Goal: Task Accomplishment & Management: Manage account settings

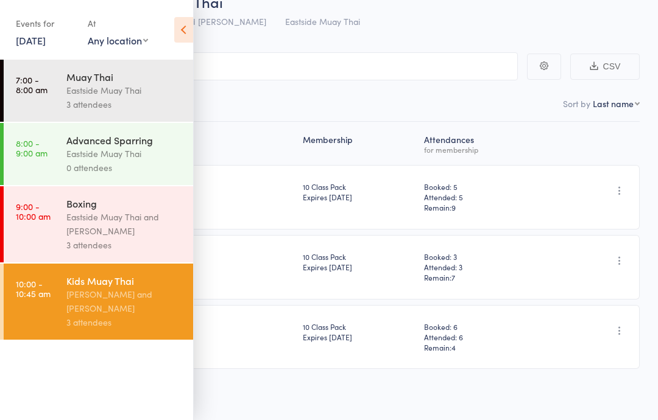
click at [383, 11] on div "Roll Call for Kids Muay Thai" at bounding box center [345, 1] width 604 height 20
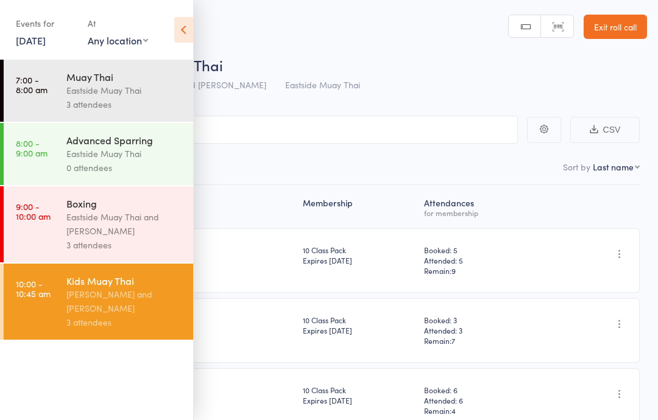
click at [177, 33] on icon at bounding box center [183, 30] width 19 height 26
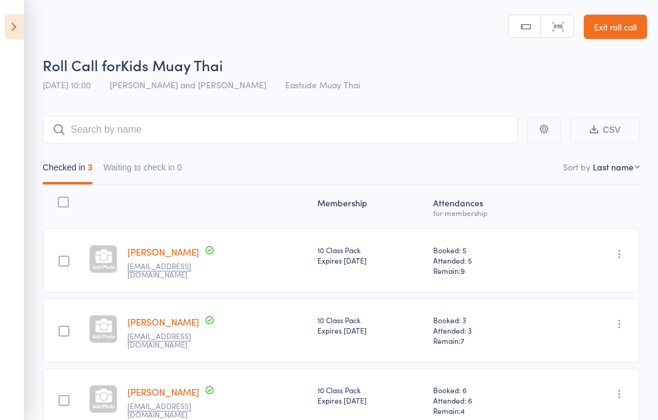
click at [2, 18] on aside "Events for 11 Oct, 2025 11 Oct, 2025 October 2025 Sun Mon Tue Wed Thu Fri Sat 4…" at bounding box center [12, 210] width 24 height 420
click at [13, 29] on icon at bounding box center [14, 27] width 19 height 26
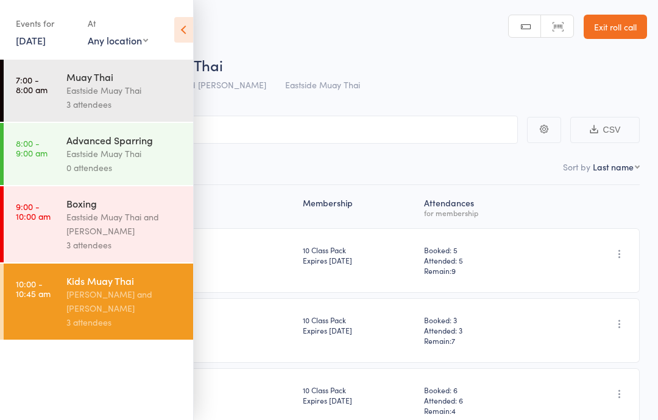
click at [184, 26] on icon at bounding box center [183, 30] width 19 height 26
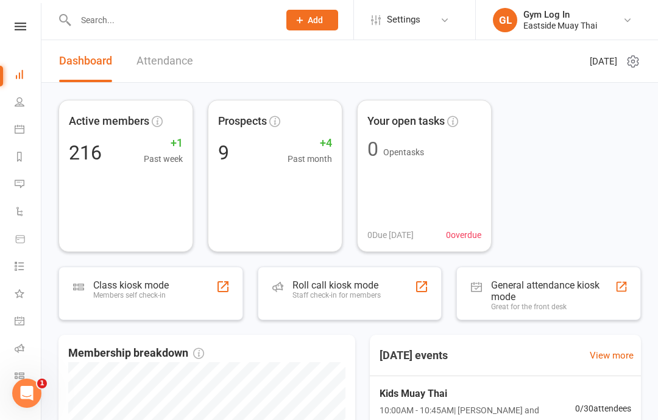
click at [26, 106] on link "People" at bounding box center [28, 103] width 27 height 27
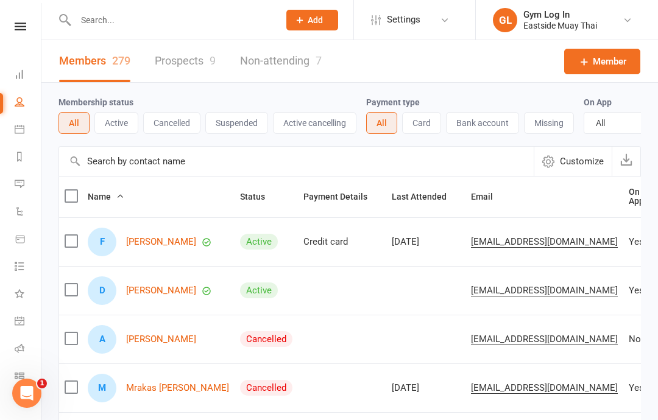
click at [18, 27] on icon at bounding box center [21, 27] width 12 height 8
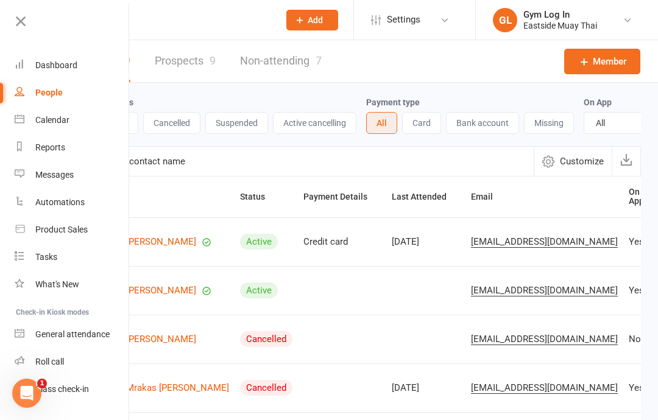
click at [47, 60] on div "Dashboard" at bounding box center [56, 65] width 42 height 10
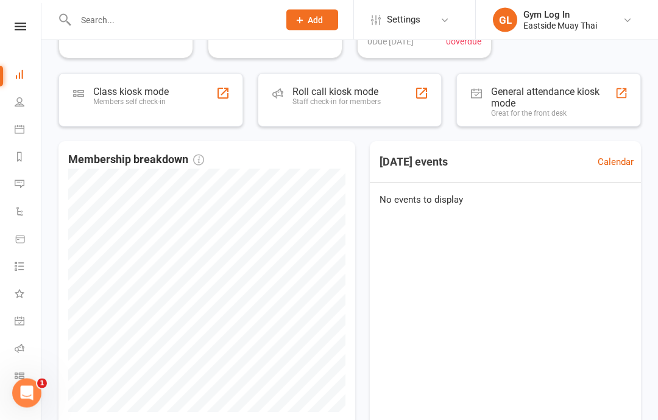
scroll to position [247, 0]
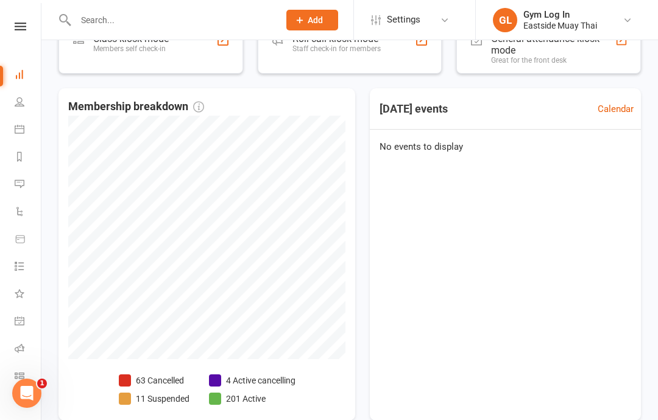
click at [21, 180] on icon at bounding box center [20, 184] width 10 height 10
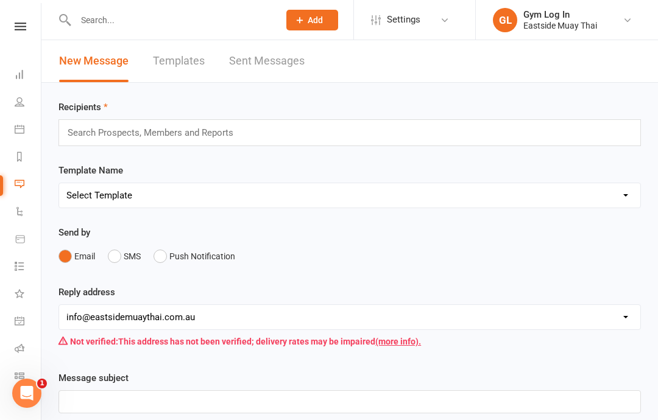
click at [19, 123] on link "Calendar" at bounding box center [28, 130] width 27 height 27
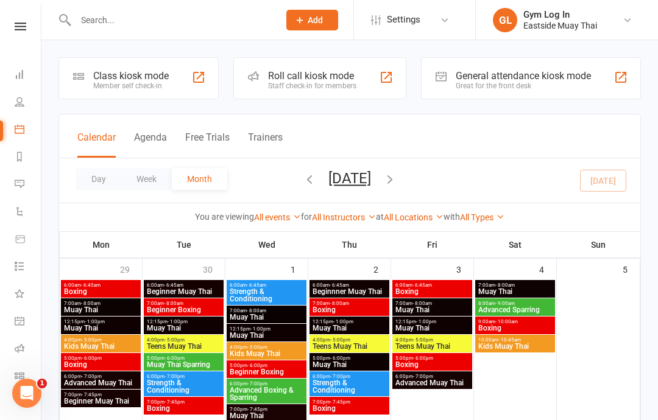
click at [17, 100] on icon at bounding box center [20, 102] width 10 height 10
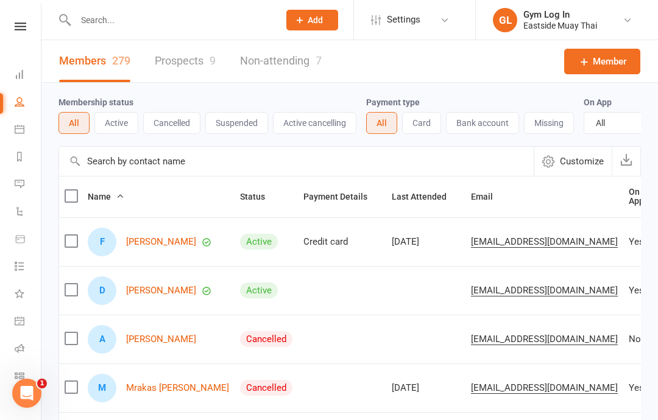
click at [136, 155] on input "text" at bounding box center [296, 161] width 474 height 29
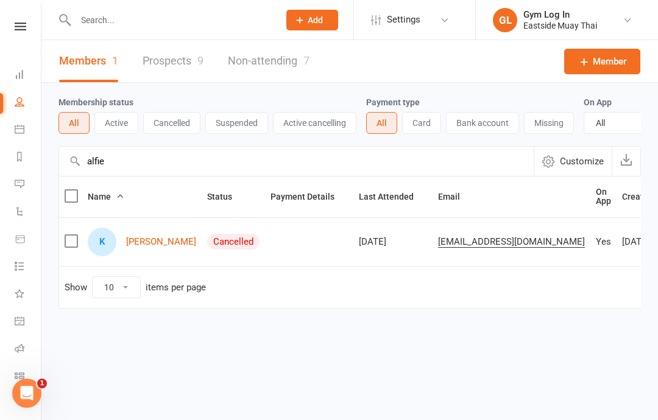
type input "alfie"
click at [148, 237] on link "Kirwan Alfie" at bounding box center [161, 242] width 70 height 10
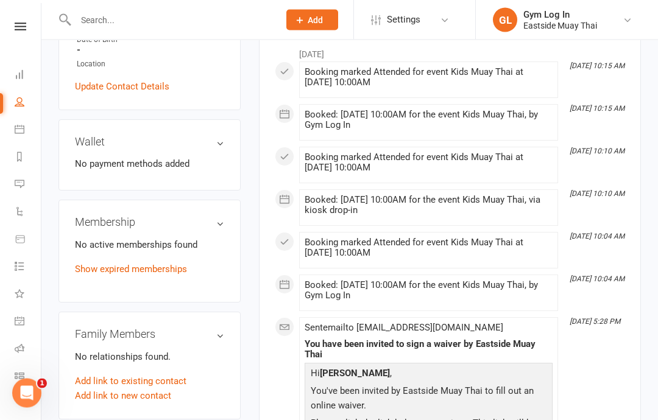
scroll to position [350, 0]
click at [165, 263] on link "Show expired memberships" at bounding box center [131, 268] width 112 height 11
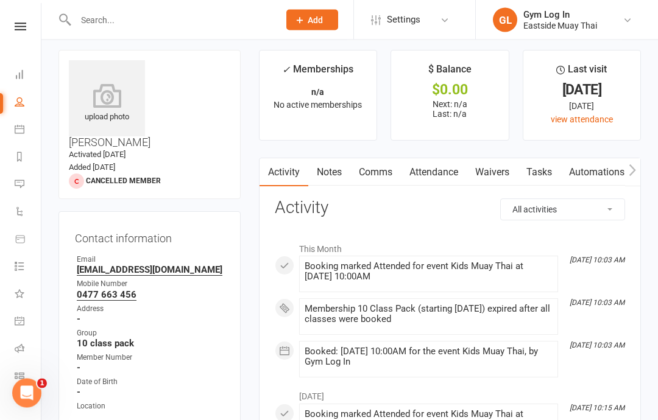
scroll to position [0, 0]
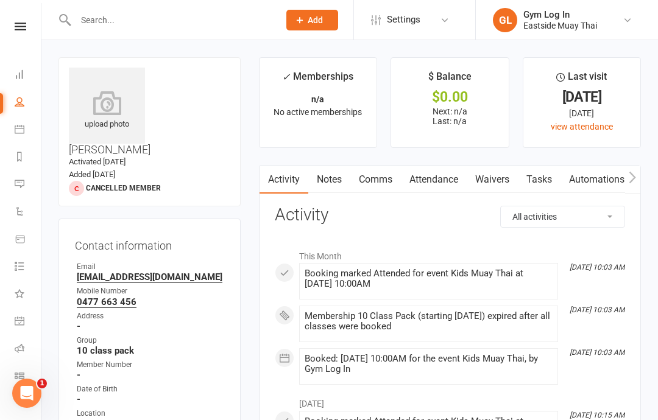
click at [337, 88] on div "✓ Memberships" at bounding box center [317, 80] width 71 height 23
click at [444, 92] on div "$0.00" at bounding box center [449, 97] width 95 height 13
click at [451, 77] on div "$ Balance" at bounding box center [449, 80] width 43 height 22
click at [159, 235] on h3 "Contact information" at bounding box center [149, 243] width 149 height 17
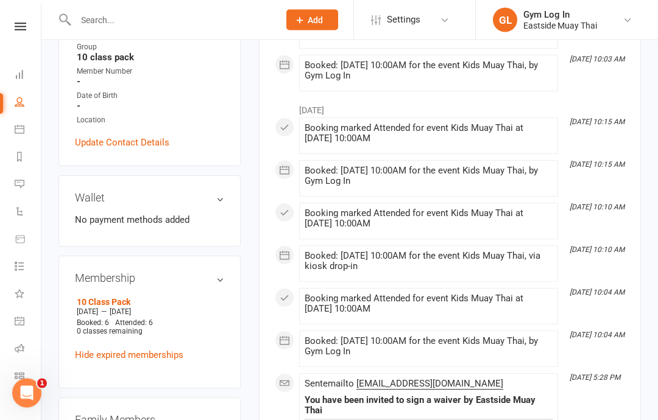
scroll to position [294, 0]
click at [114, 297] on link "10 Class Pack" at bounding box center [104, 302] width 54 height 10
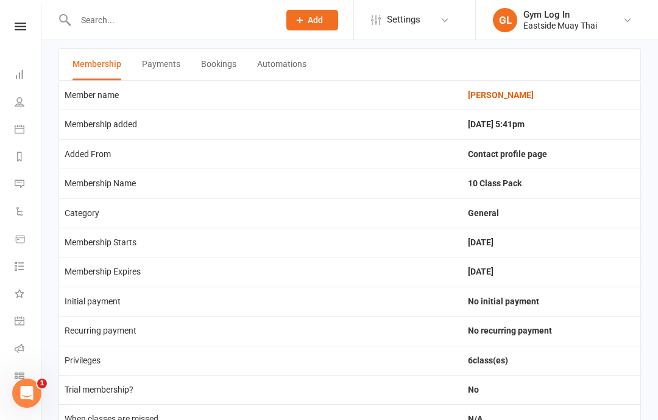
click at [167, 66] on button "Payments" at bounding box center [161, 65] width 38 height 32
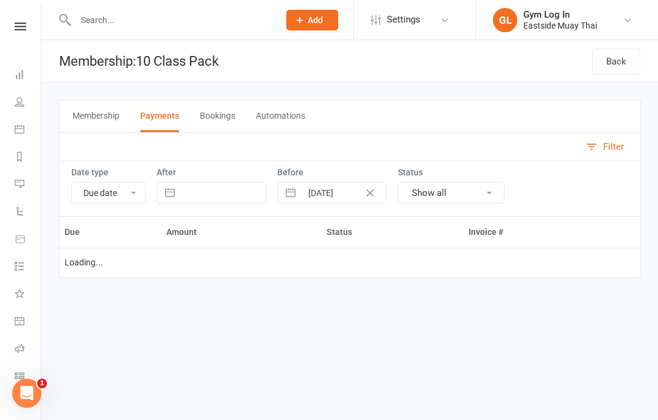
click at [87, 116] on button "Membership" at bounding box center [95, 116] width 47 height 32
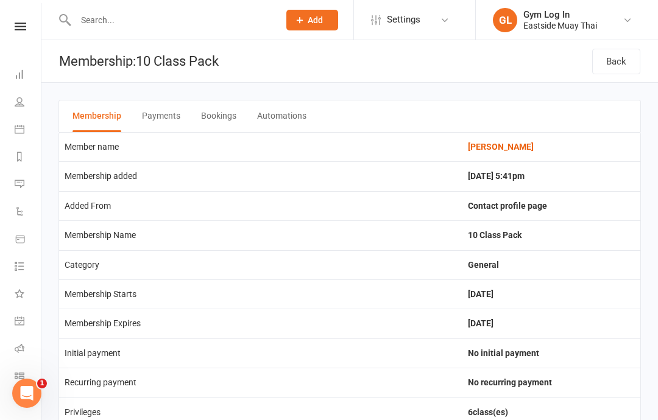
click at [90, 167] on td "Membership added" at bounding box center [260, 175] width 403 height 29
click at [23, 23] on icon at bounding box center [21, 27] width 12 height 8
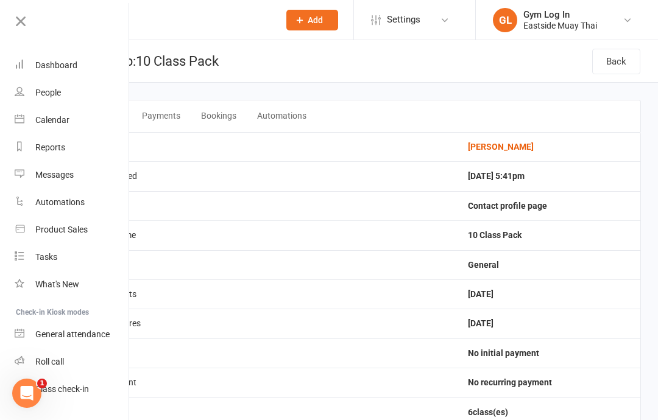
click at [42, 228] on div "Product Sales" at bounding box center [61, 230] width 52 height 10
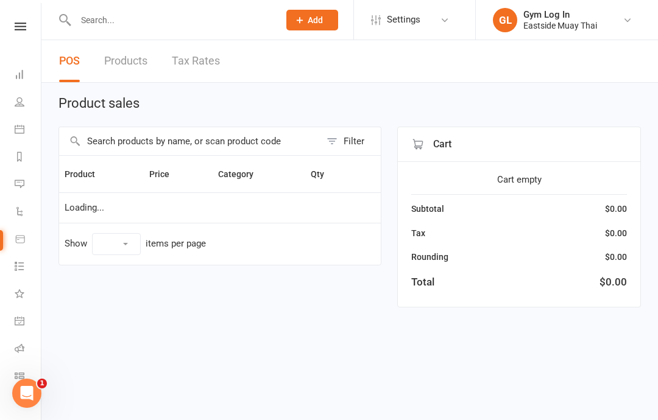
select select "10"
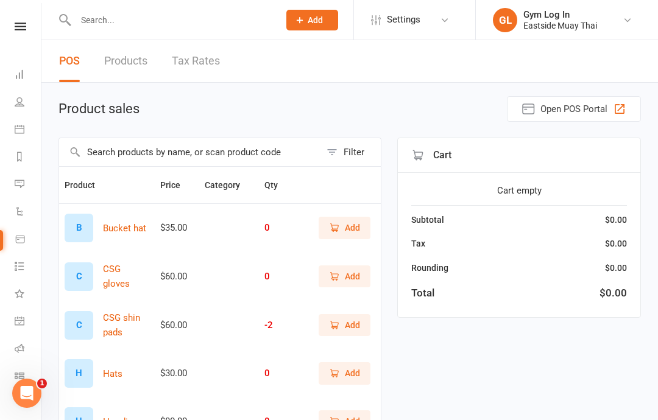
click at [122, 65] on link "Products" at bounding box center [125, 61] width 43 height 42
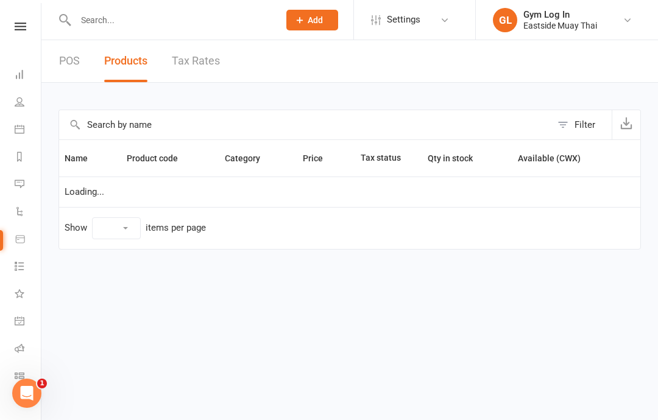
select select "10"
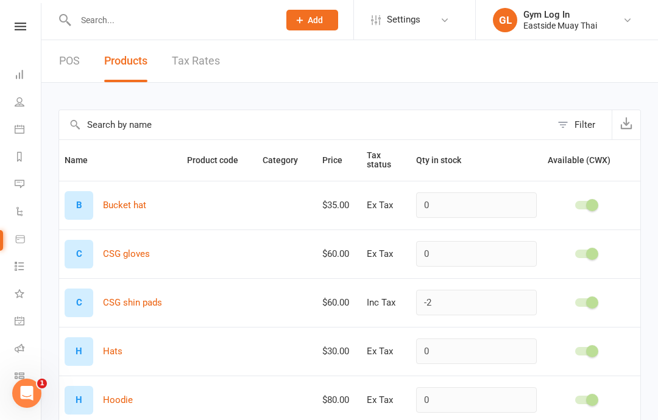
click at [74, 54] on link "POS" at bounding box center [69, 61] width 21 height 42
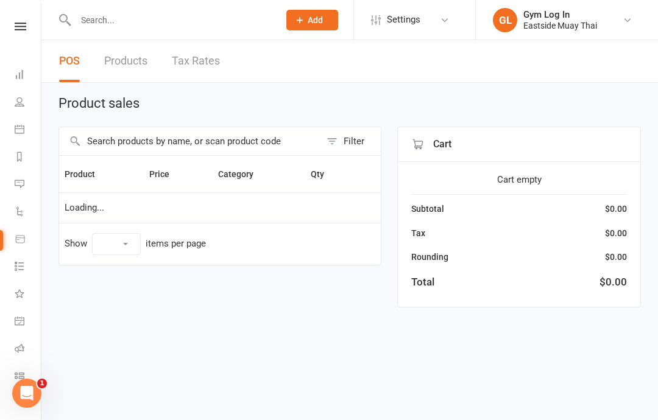
select select "10"
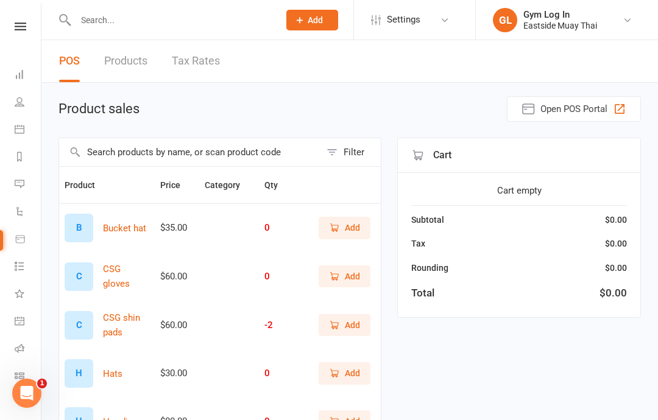
click at [301, 23] on icon at bounding box center [299, 20] width 11 height 11
click at [487, 122] on main "Product sales Open POS Portal Filter Product Price Category Qty B Bucket hat $3…" at bounding box center [349, 422] width 582 height 652
click at [271, 113] on link "Non-attending contact" at bounding box center [299, 112] width 108 height 28
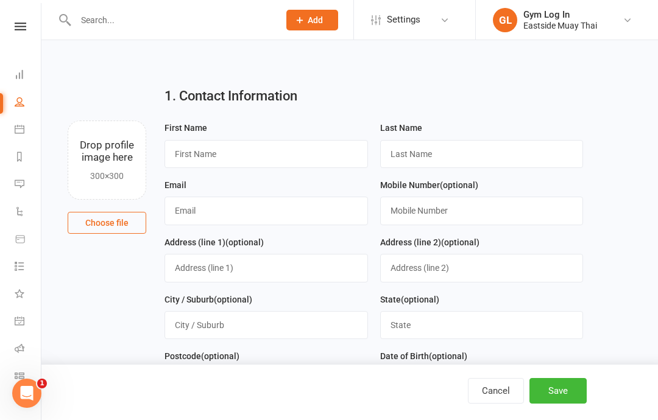
click at [22, 26] on icon at bounding box center [21, 27] width 12 height 8
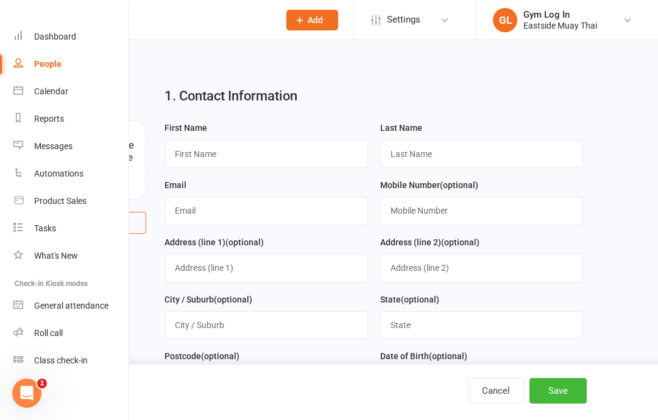
scroll to position [29, 1]
click at [57, 200] on div "Product Sales" at bounding box center [60, 201] width 52 height 10
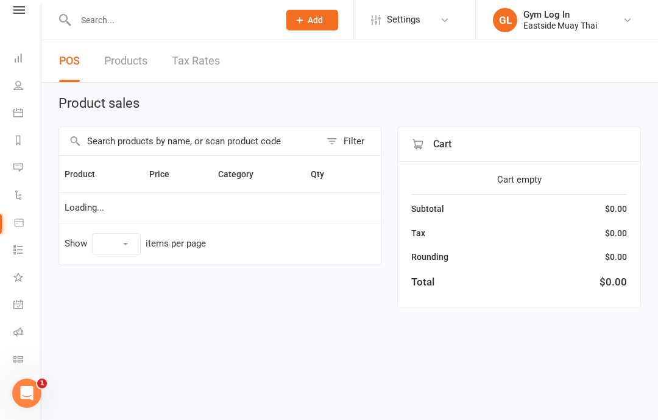
scroll to position [16, 1]
select select "10"
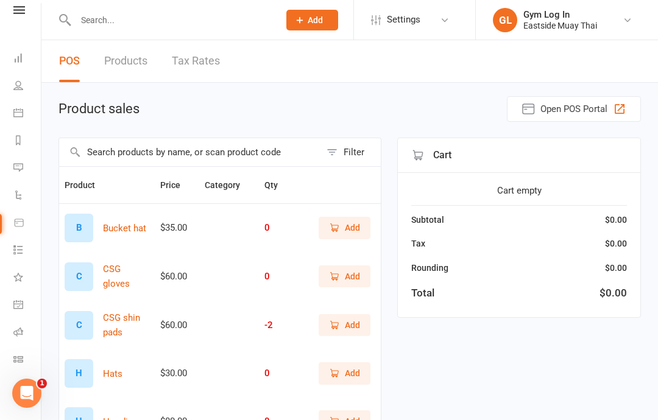
click at [108, 18] on input "text" at bounding box center [171, 20] width 199 height 17
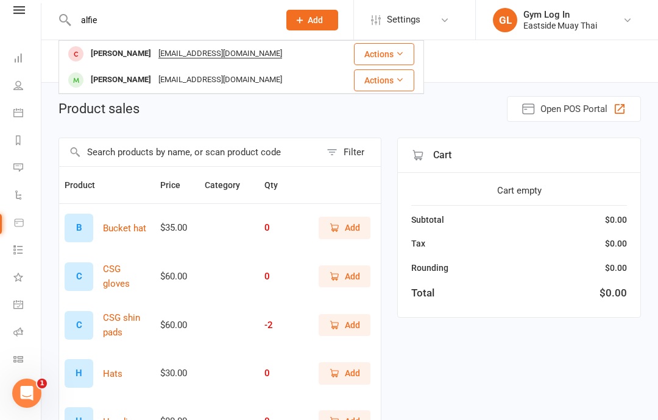
type input "alfie"
click at [398, 55] on icon at bounding box center [399, 53] width 9 height 9
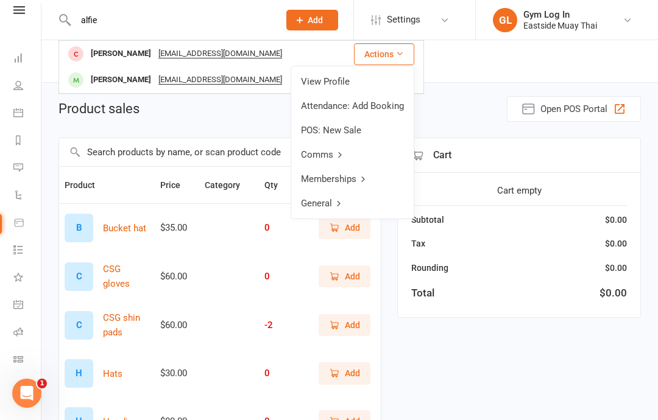
click at [382, 121] on link "POS: New Sale" at bounding box center [352, 130] width 122 height 24
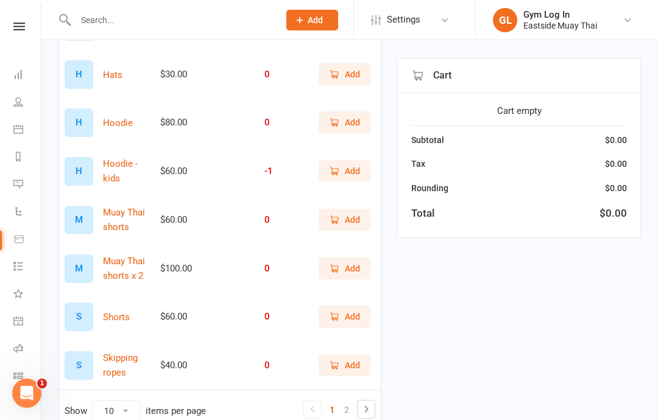
scroll to position [362, 0]
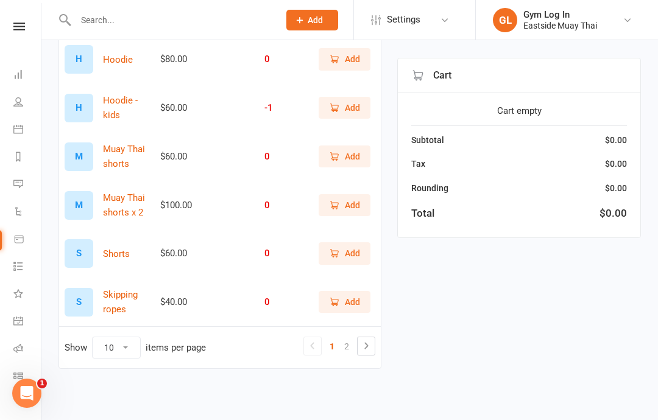
click at [363, 334] on td "Show 10 25 50 100 items per page 1 2" at bounding box center [220, 347] width 322 height 42
click at [362, 339] on icon at bounding box center [366, 346] width 15 height 15
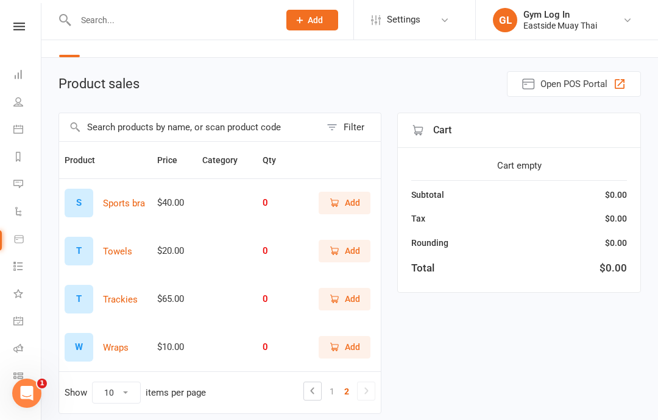
scroll to position [0, 0]
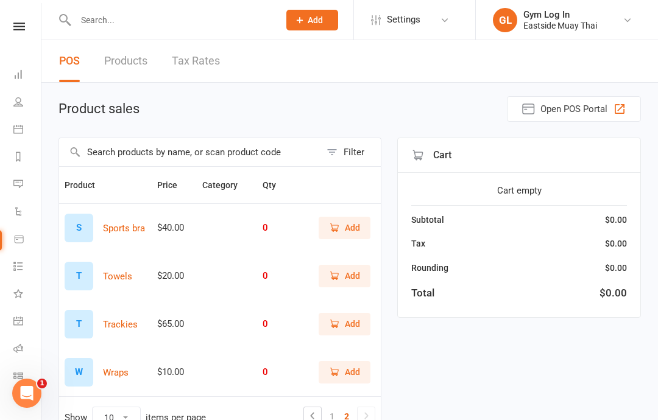
click at [618, 105] on icon "button" at bounding box center [619, 109] width 10 height 10
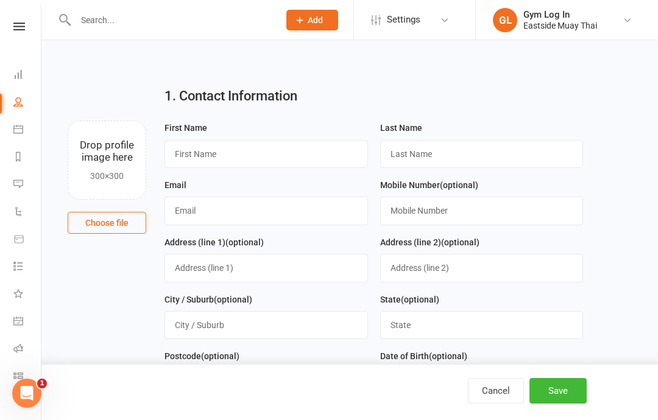
click at [28, 124] on link "Calendar" at bounding box center [26, 130] width 27 height 27
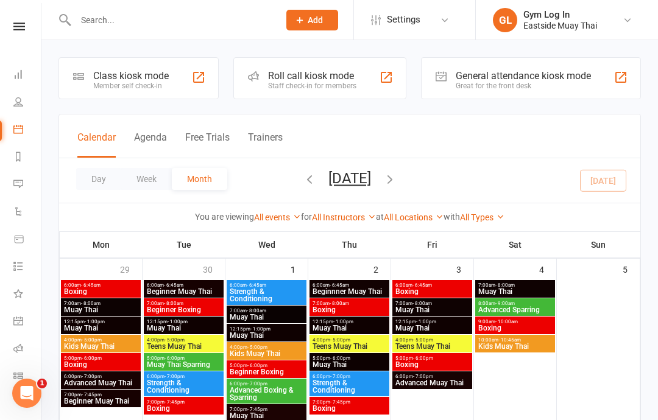
click at [17, 24] on icon at bounding box center [19, 27] width 12 height 8
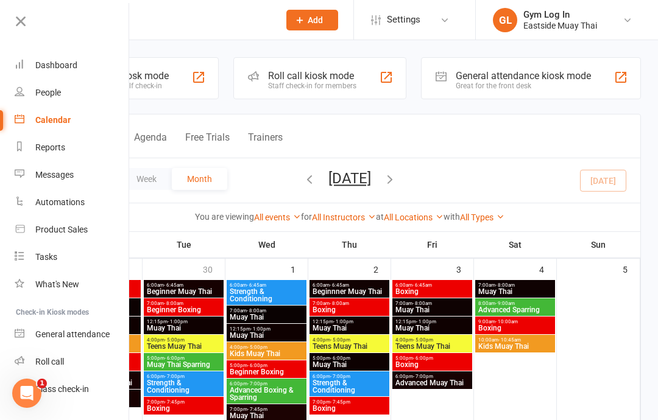
click at [18, 21] on icon at bounding box center [20, 21] width 17 height 17
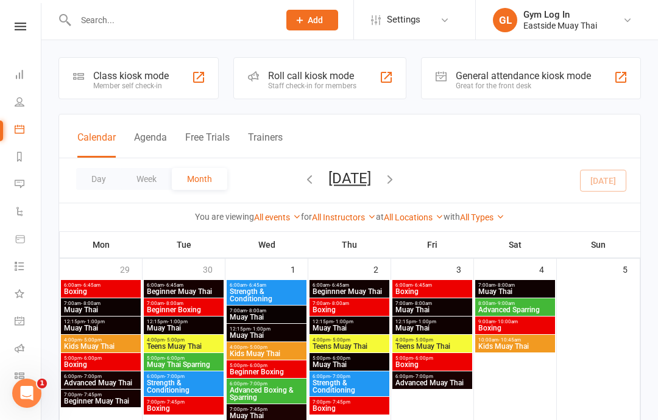
click at [107, 70] on div "Class kiosk mode" at bounding box center [131, 76] width 76 height 12
click at [584, 192] on div "Day Week Month October 2025 October 2025 Sun Mon Tue Wed Thu Fri Sat 28 29 30 0…" at bounding box center [349, 180] width 581 height 44
click at [22, 95] on link "People" at bounding box center [28, 103] width 27 height 27
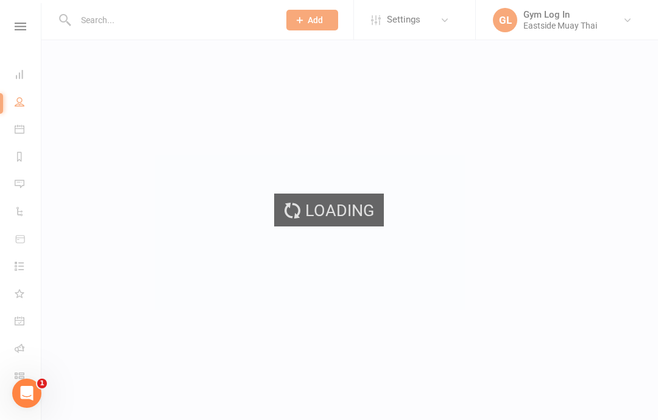
click at [20, 28] on div "Loading" at bounding box center [329, 210] width 658 height 420
click at [21, 24] on div "Loading" at bounding box center [329, 210] width 658 height 420
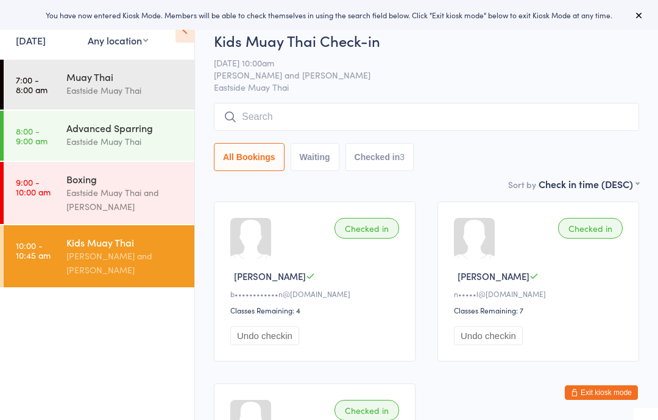
click at [181, 34] on icon at bounding box center [184, 30] width 19 height 26
click at [185, 40] on icon at bounding box center [184, 30] width 19 height 26
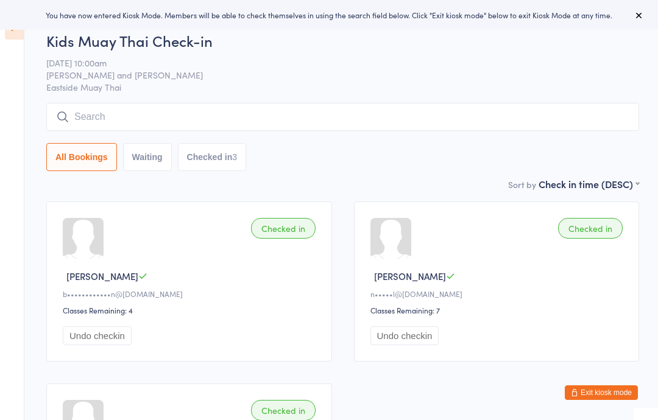
click at [15, 32] on icon at bounding box center [14, 27] width 19 height 26
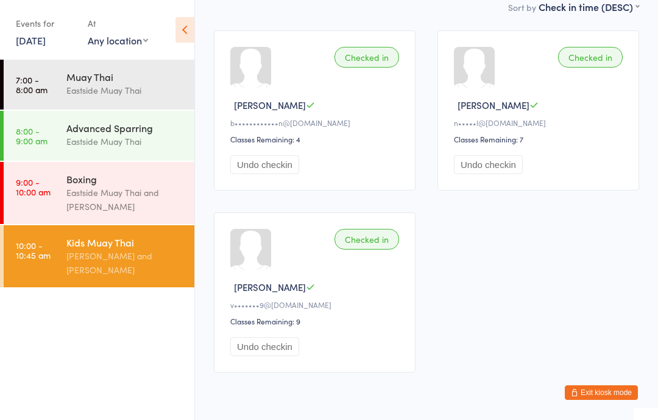
scroll to position [171, 0]
click at [181, 13] on div "Events for 11 Oct, 2025 11 Oct, 2025 October 2025 Sun Mon Tue Wed Thu Fri Sat 4…" at bounding box center [97, 31] width 194 height 62
click at [189, 30] on icon at bounding box center [184, 30] width 19 height 26
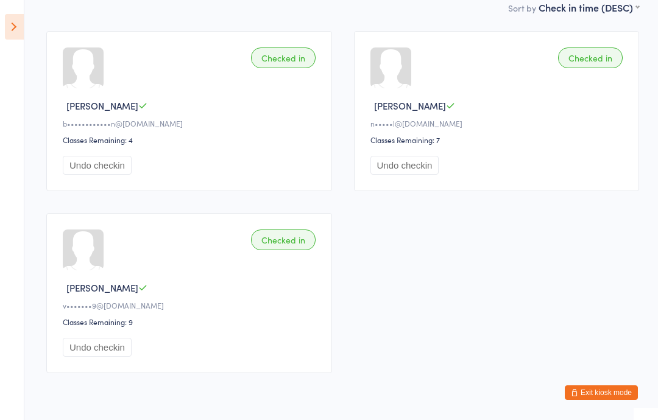
click at [10, 18] on icon at bounding box center [14, 27] width 19 height 26
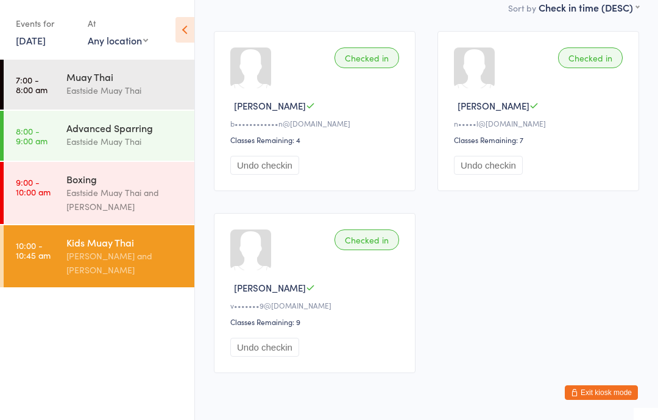
click at [601, 400] on button "Exit kiosk mode" at bounding box center [601, 392] width 73 height 15
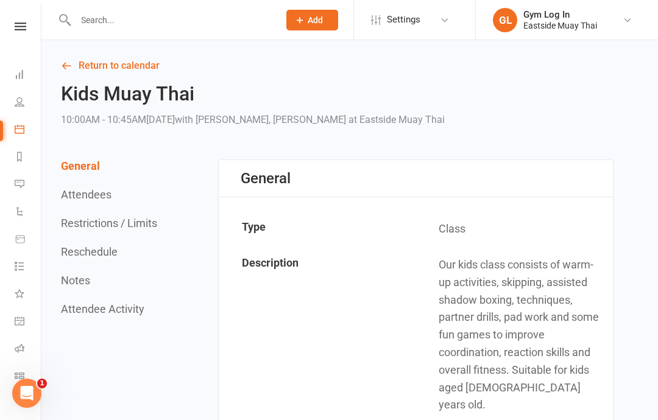
click at [565, 15] on div "Gym Log In" at bounding box center [560, 14] width 74 height 11
click at [266, 84] on h2 "Kids Muay Thai" at bounding box center [253, 93] width 384 height 21
click at [15, 29] on icon at bounding box center [21, 27] width 12 height 8
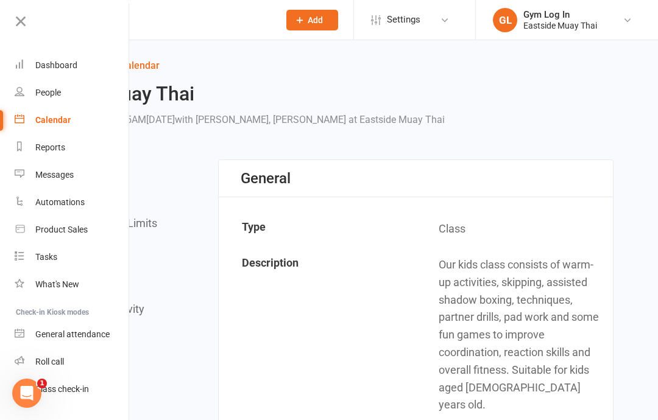
click at [52, 94] on div "People" at bounding box center [48, 93] width 26 height 10
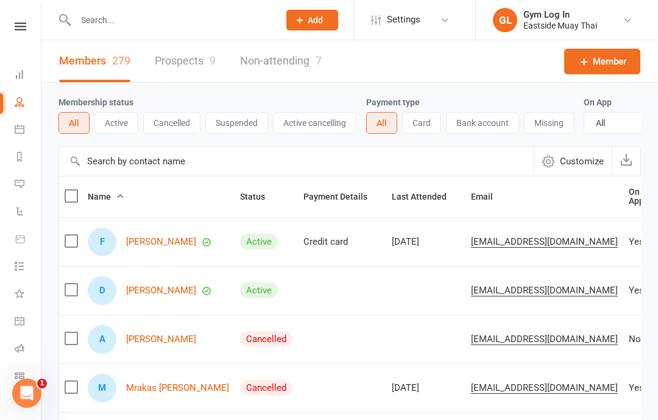
click at [136, 155] on input "text" at bounding box center [296, 161] width 474 height 29
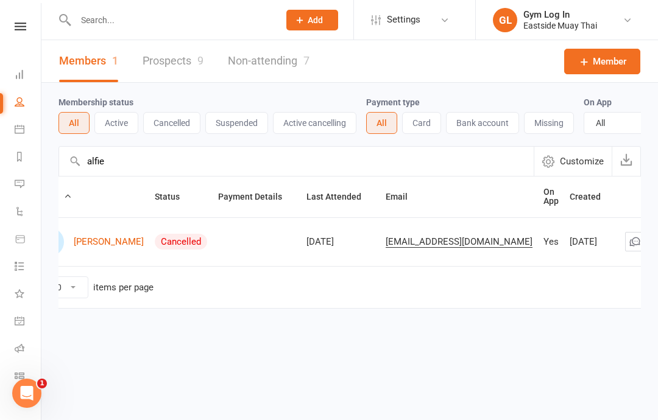
scroll to position [0, 52]
type input "alfie"
click at [567, 303] on td "Show 10 25 50 100 items per page" at bounding box center [348, 287] width 683 height 42
click at [105, 243] on link "[PERSON_NAME]" at bounding box center [109, 242] width 70 height 10
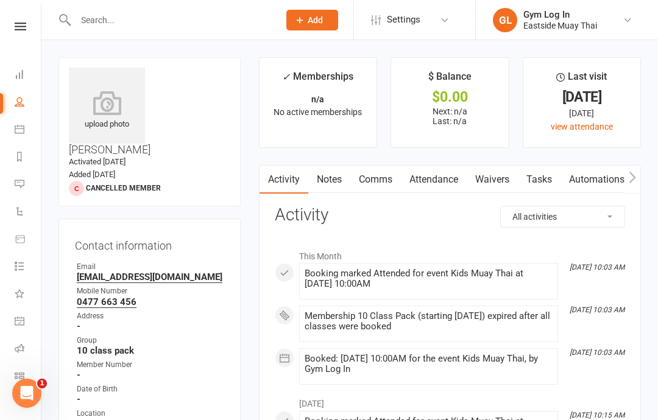
click at [309, 94] on p "n/a" at bounding box center [317, 99] width 95 height 10
click at [303, 16] on icon at bounding box center [299, 20] width 11 height 11
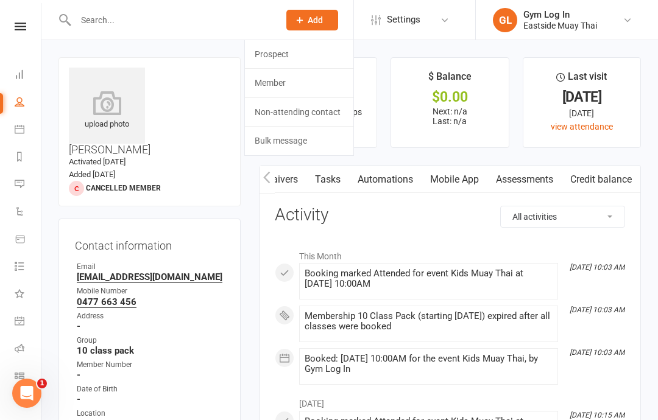
scroll to position [0, 217]
click at [586, 178] on link "Credit balance" at bounding box center [600, 180] width 79 height 28
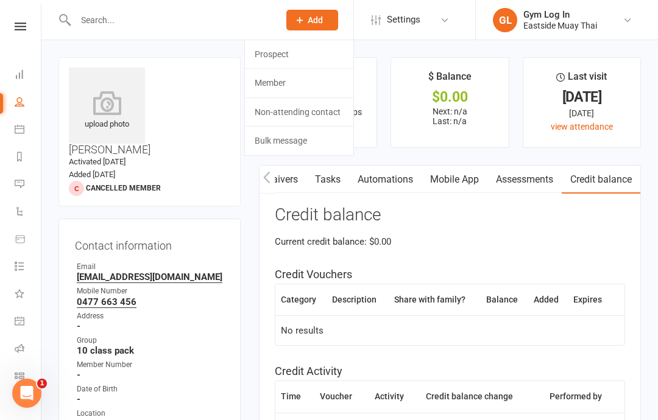
scroll to position [1, 0]
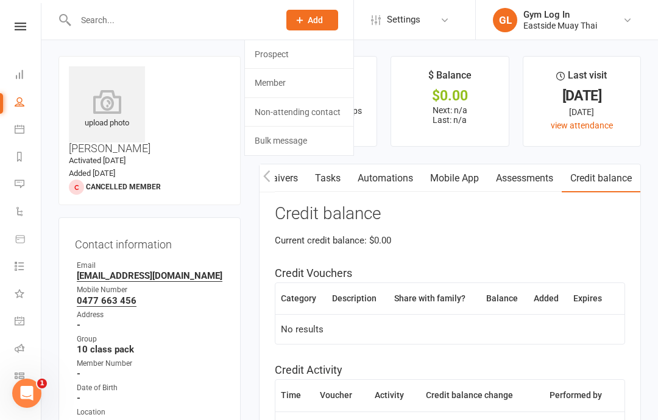
click at [549, 215] on h3 "Credit balance" at bounding box center [450, 214] width 350 height 19
click at [185, 143] on div "upload photo [PERSON_NAME] Activated [DATE] Added [DATE] Cancelled member" at bounding box center [149, 130] width 182 height 149
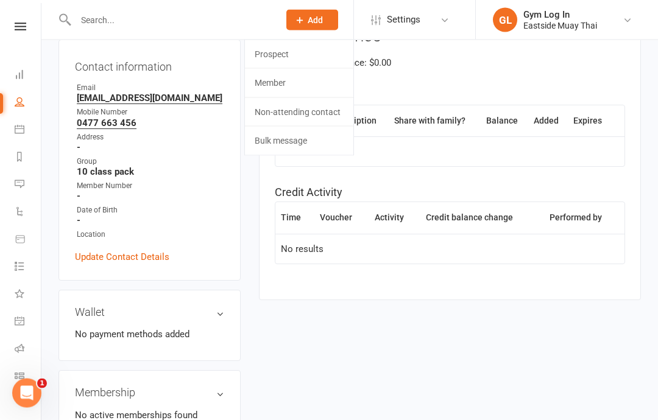
scroll to position [185, 0]
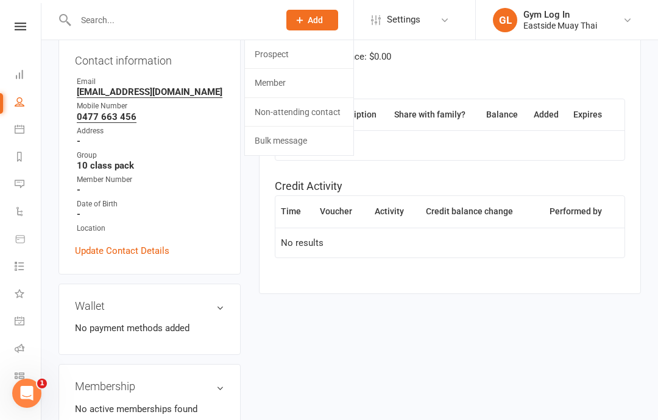
click at [110, 381] on h3 "Membership" at bounding box center [149, 387] width 149 height 12
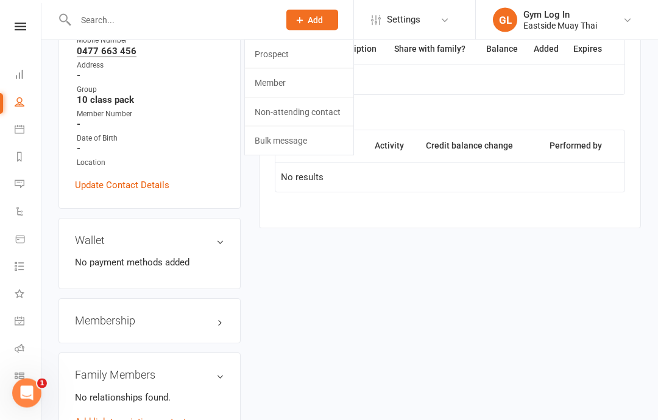
scroll to position [252, 0]
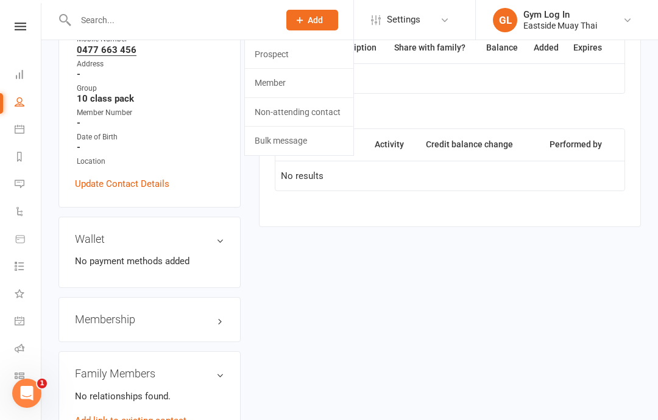
click at [108, 314] on h3 "Membership" at bounding box center [149, 320] width 149 height 12
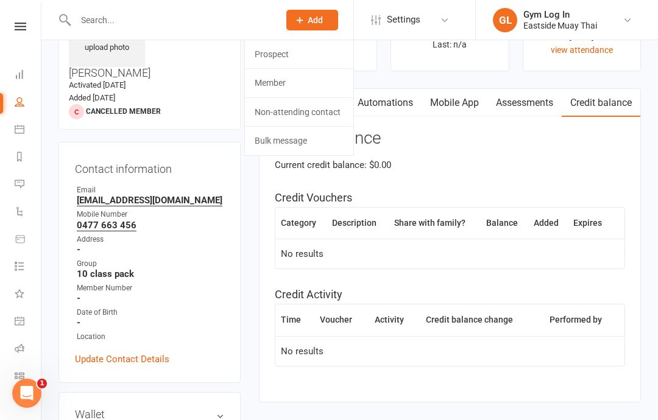
scroll to position [0, 0]
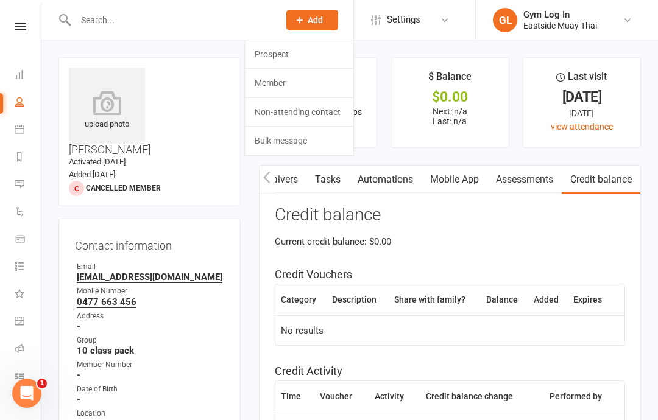
click at [465, 94] on div "$0.00" at bounding box center [449, 97] width 95 height 13
click at [448, 90] on div "$ Balance" at bounding box center [449, 80] width 43 height 22
click at [449, 84] on div "$ Balance" at bounding box center [449, 80] width 43 height 22
click at [429, 12] on link "Settings" at bounding box center [413, 19] width 85 height 27
click at [408, 135] on li "$ Balance $0.00 Next: n/a Last: n/a" at bounding box center [449, 102] width 118 height 91
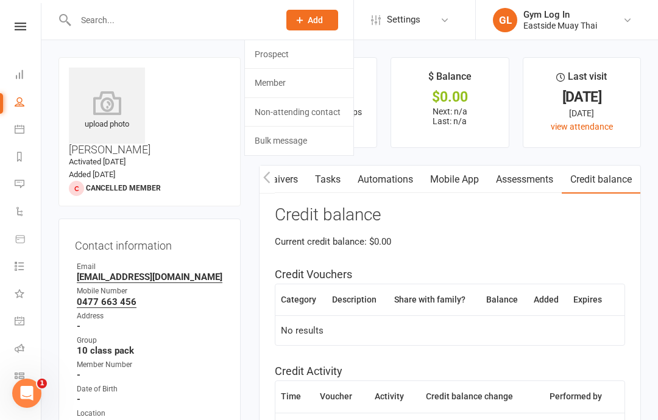
scroll to position [0, 216]
click at [289, 223] on div "Credit balance Current credit balance: $0.00 Credit Vouchers Category Descripti…" at bounding box center [450, 333] width 350 height 255
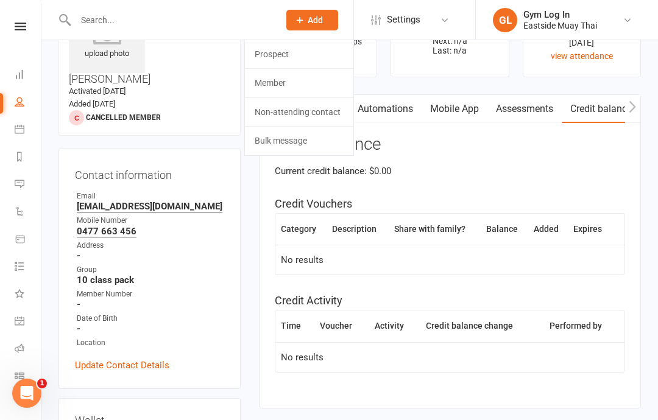
scroll to position [74, 0]
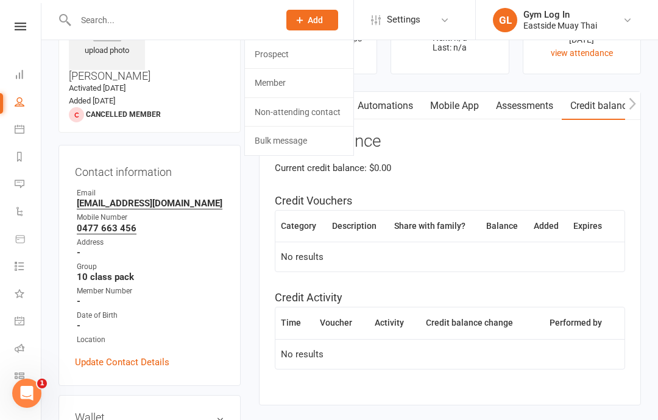
click at [293, 266] on td "No results" at bounding box center [449, 257] width 349 height 30
click at [304, 270] on div "Category Description Share with family? Balance Added Expires No results" at bounding box center [450, 250] width 350 height 80
click at [316, 329] on th "Voucher" at bounding box center [341, 323] width 55 height 31
click at [307, 255] on td "No results" at bounding box center [449, 257] width 349 height 30
click at [16, 155] on icon at bounding box center [20, 157] width 10 height 10
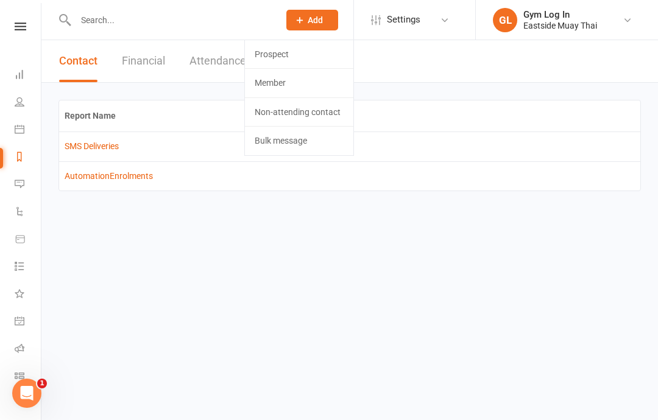
click at [15, 86] on link "Dashboard" at bounding box center [28, 75] width 27 height 27
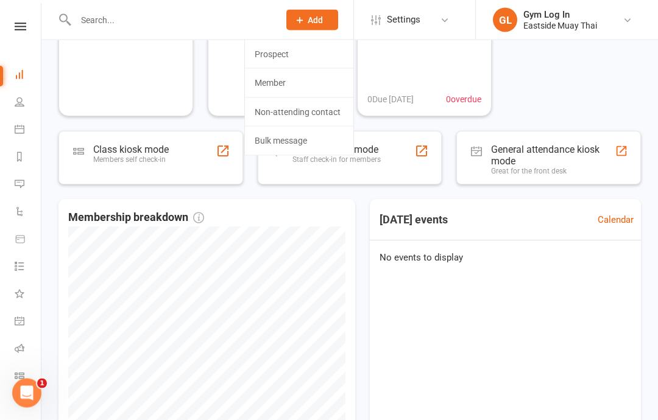
scroll to position [136, 0]
click at [18, 239] on icon at bounding box center [20, 239] width 9 height 7
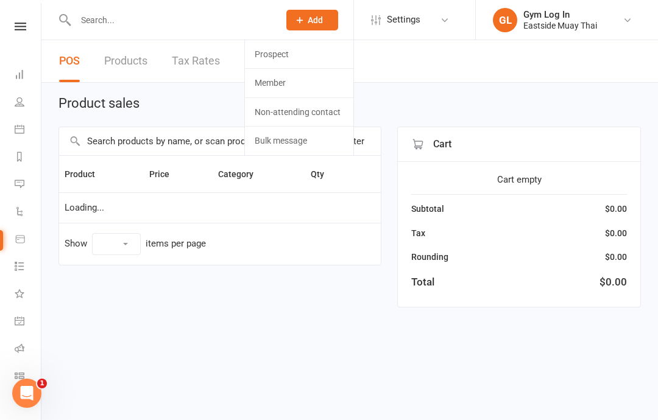
select select "10"
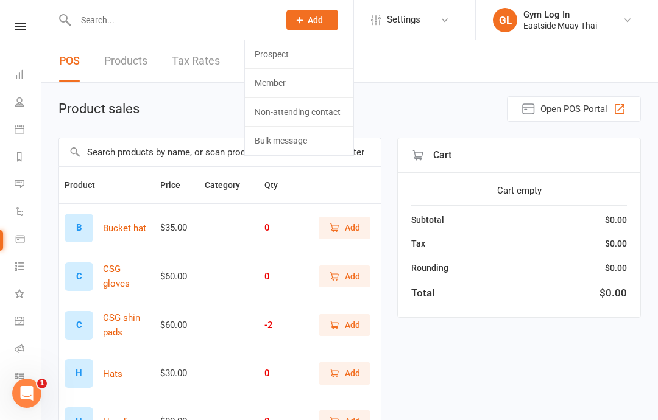
click at [24, 259] on link "Tasks" at bounding box center [28, 267] width 27 height 27
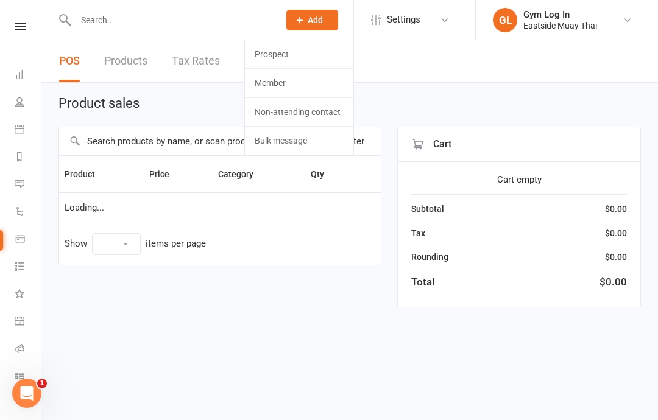
select select "10"
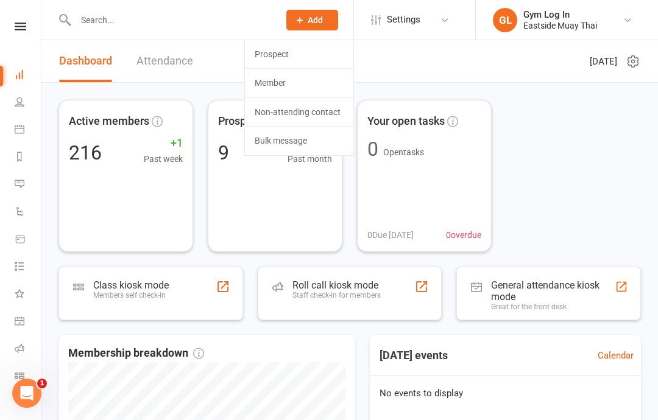
click at [285, 78] on link "Member" at bounding box center [299, 83] width 108 height 28
